Goal: Check status: Check status

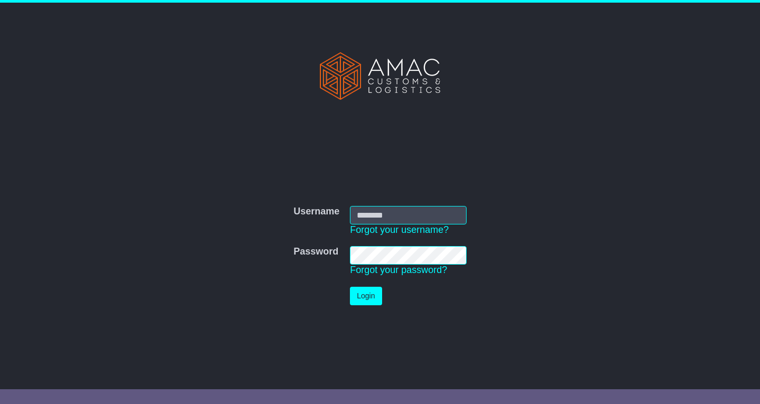
type input "*******"
drag, startPoint x: 0, startPoint y: 0, endPoint x: 367, endPoint y: 297, distance: 472.5
click at [367, 297] on button "Login" at bounding box center [366, 296] width 32 height 18
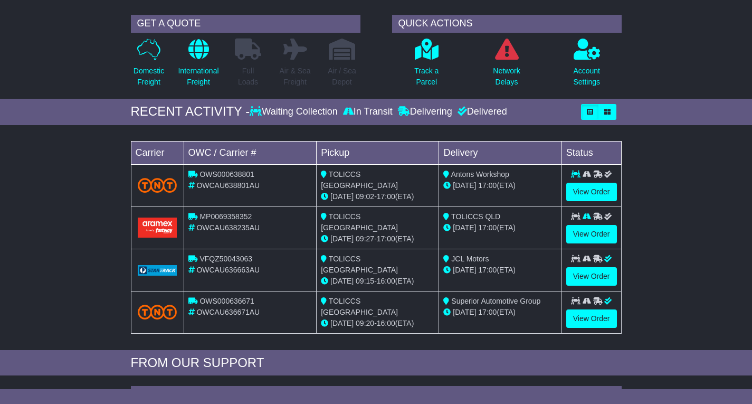
scroll to position [106, 0]
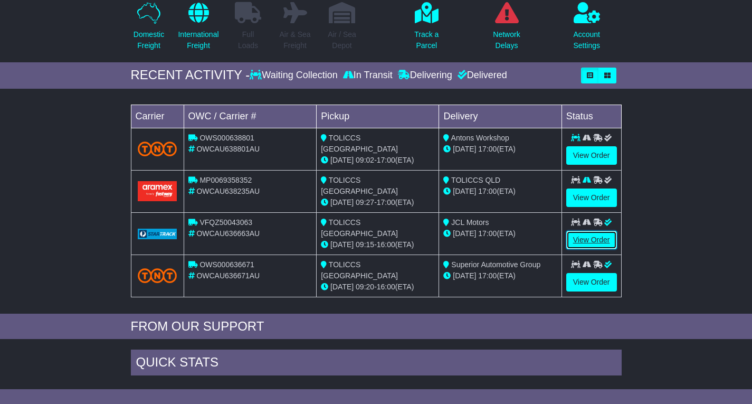
click at [582, 235] on link "View Order" at bounding box center [591, 240] width 51 height 18
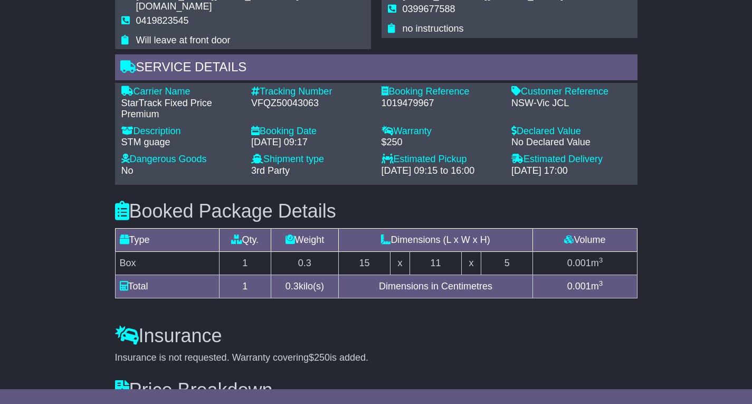
scroll to position [581, 0]
